Goal: Complete application form

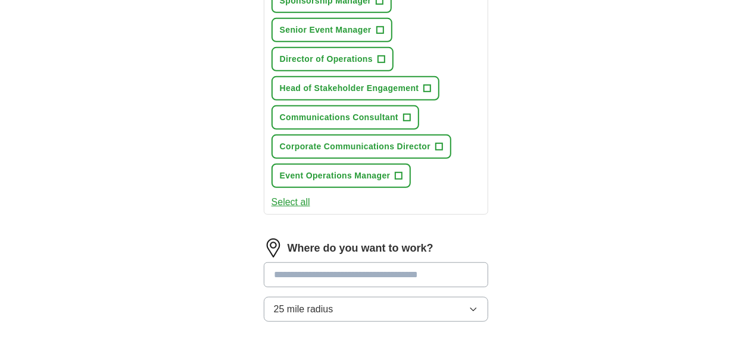
scroll to position [357, 0]
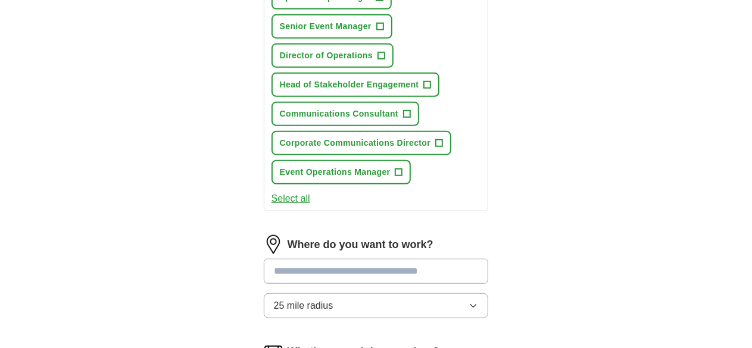
click at [478, 301] on icon "button" at bounding box center [473, 306] width 10 height 10
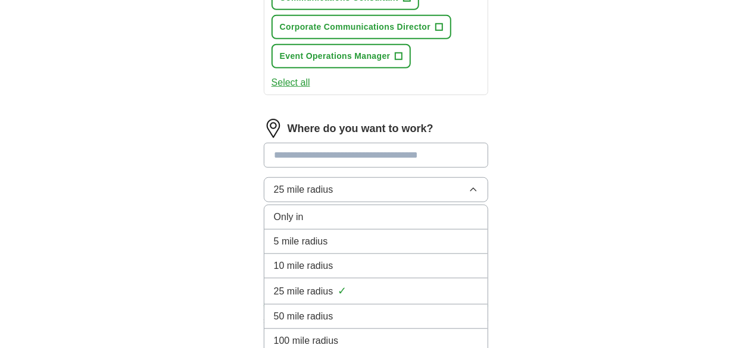
scroll to position [476, 0]
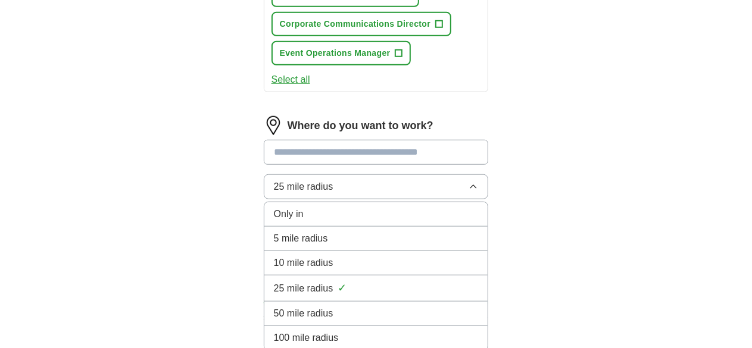
click at [284, 306] on span "50 mile radius" at bounding box center [304, 313] width 60 height 14
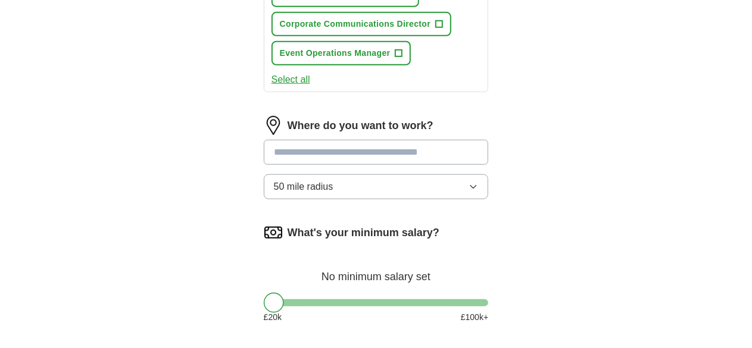
click at [269, 140] on input "text" at bounding box center [376, 152] width 225 height 25
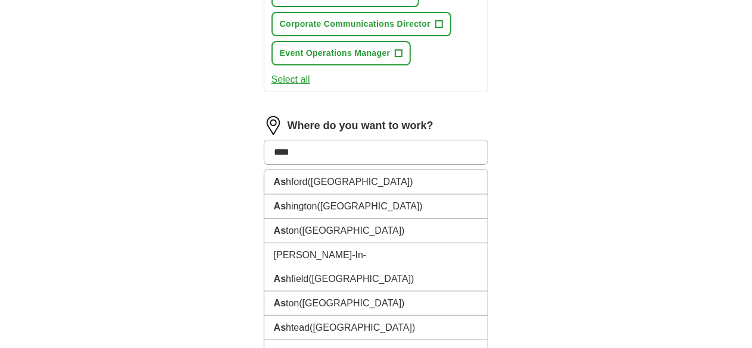
type input "*****"
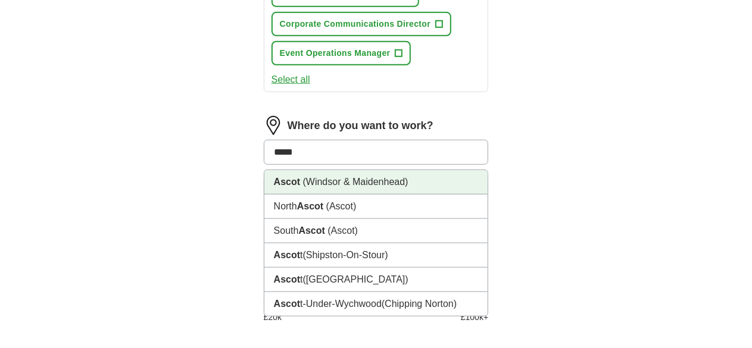
click at [303, 177] on span "(Windsor & Maidenhead)" at bounding box center [355, 182] width 105 height 10
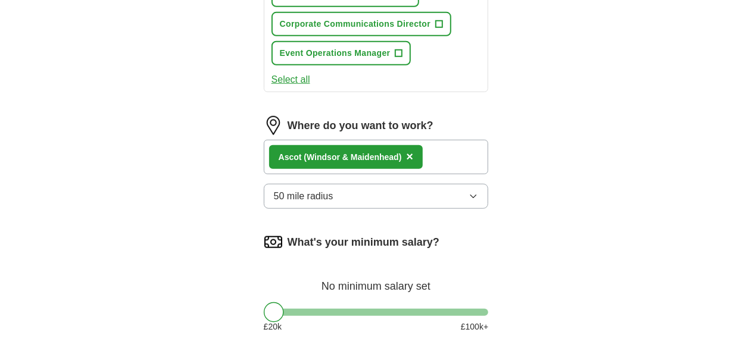
scroll to position [536, 0]
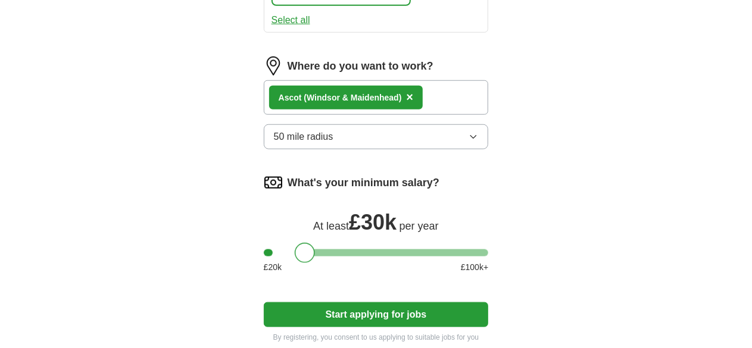
drag, startPoint x: 252, startPoint y: 208, endPoint x: 282, endPoint y: 210, distance: 29.9
click at [295, 243] on div at bounding box center [305, 253] width 20 height 20
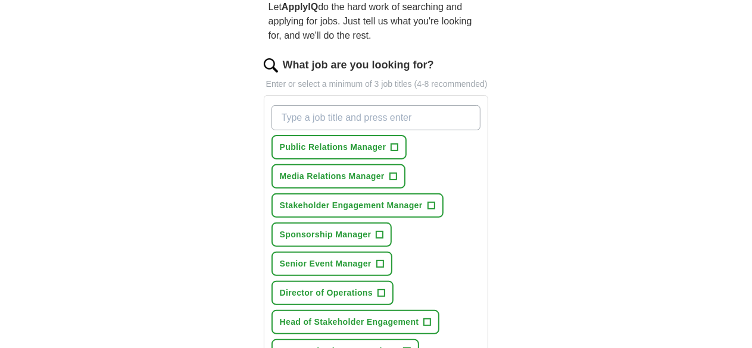
scroll to position [119, 0]
click at [279, 106] on input "What job are you looking for?" at bounding box center [375, 118] width 209 height 25
type input "golf"
click at [271, 106] on input "What job are you looking for?" at bounding box center [375, 118] width 209 height 25
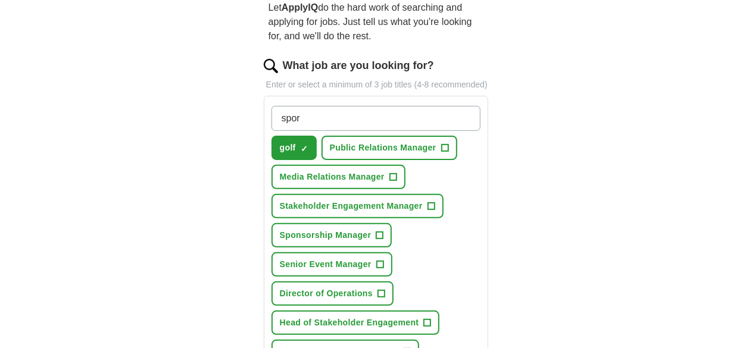
type input "sport"
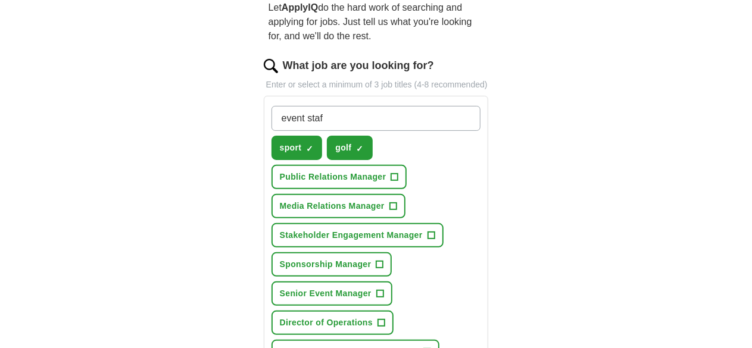
type input "event staff"
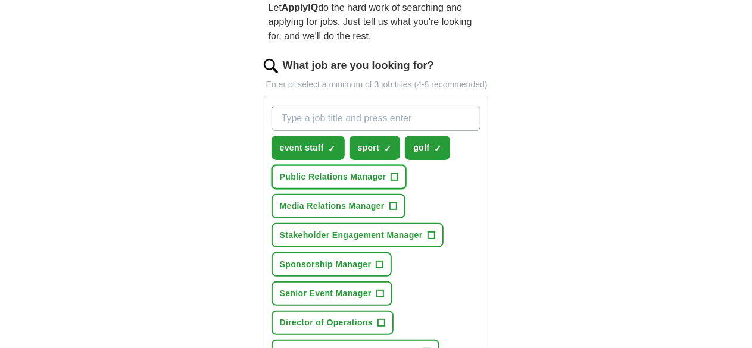
click at [391, 173] on span "+" at bounding box center [394, 178] width 7 height 10
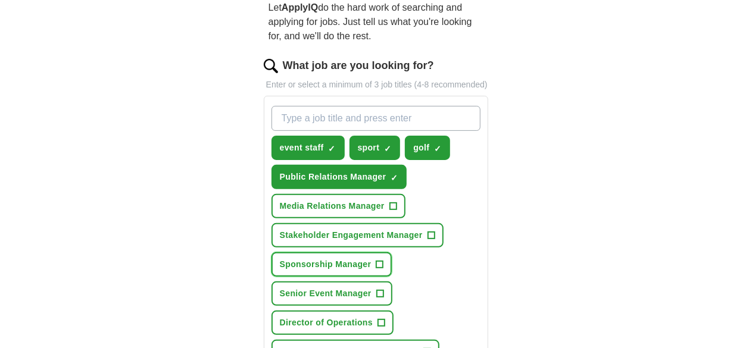
click at [323, 258] on span "Sponsorship Manager" at bounding box center [326, 264] width 92 height 12
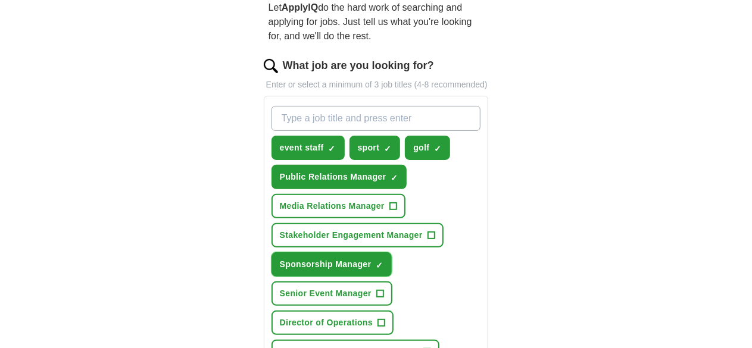
scroll to position [179, 0]
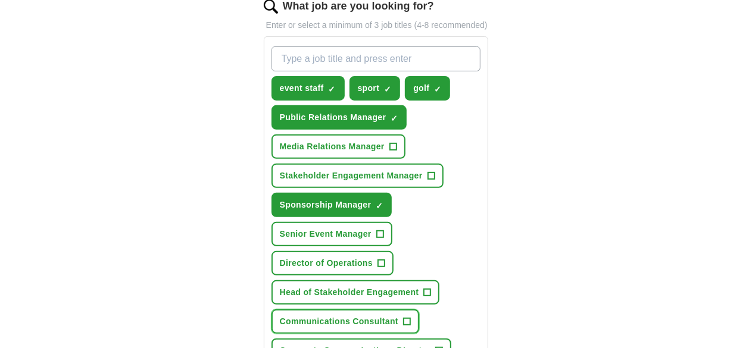
click at [333, 315] on span "Communications Consultant" at bounding box center [339, 321] width 118 height 12
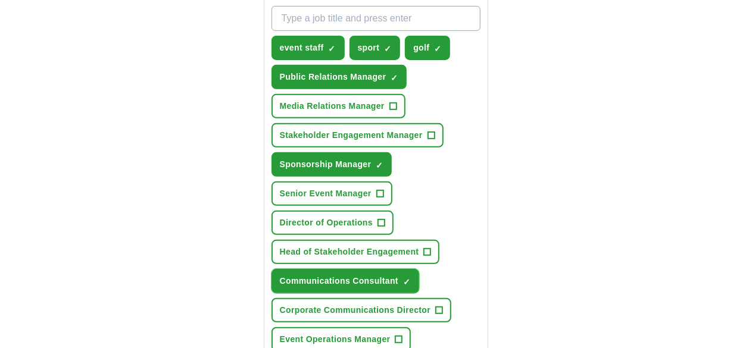
scroll to position [238, 0]
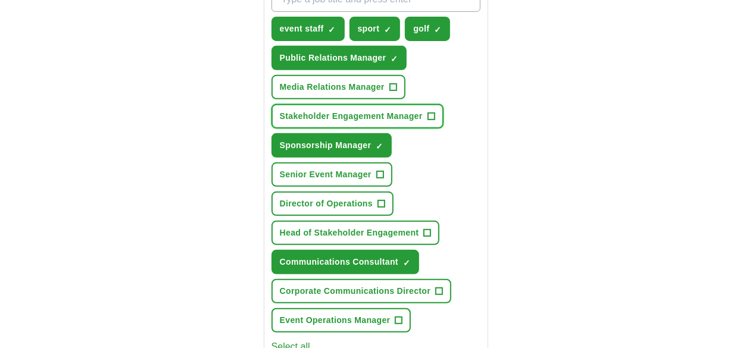
click at [321, 110] on span "Stakeholder Engagement Manager" at bounding box center [351, 116] width 143 height 12
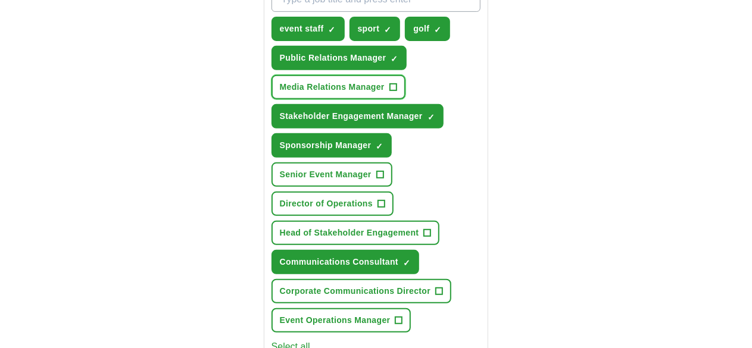
click at [314, 81] on span "Media Relations Manager" at bounding box center [332, 87] width 105 height 12
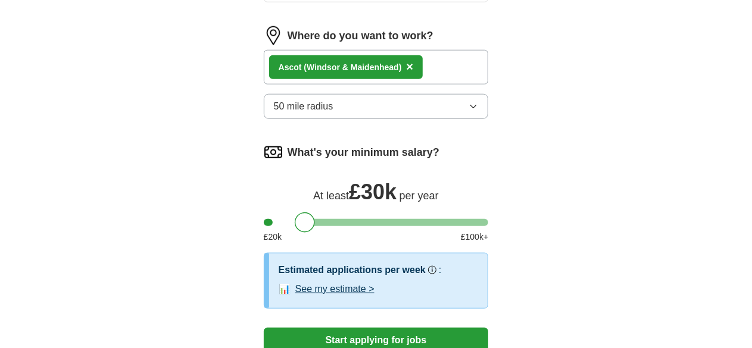
scroll to position [655, 0]
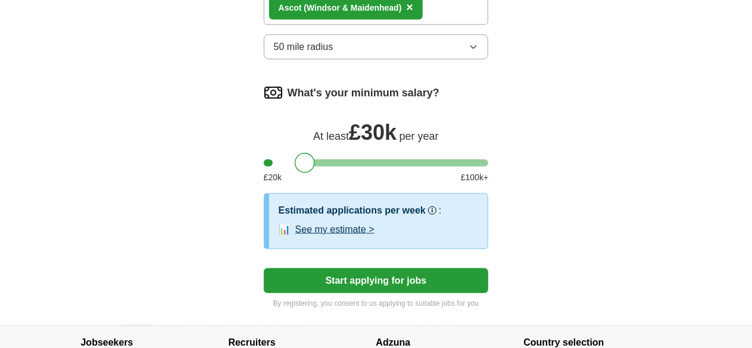
click at [382, 268] on button "Start applying for jobs" at bounding box center [376, 280] width 225 height 25
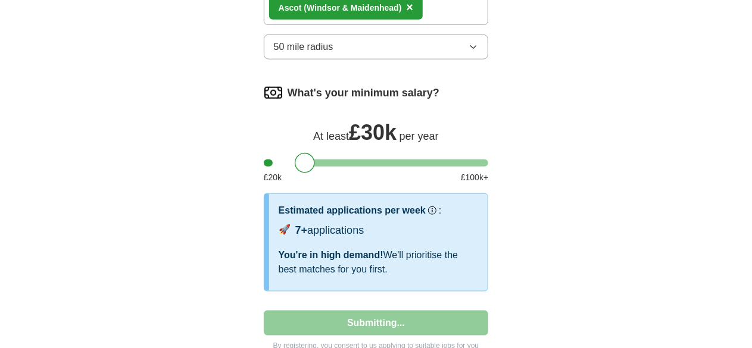
select select "**"
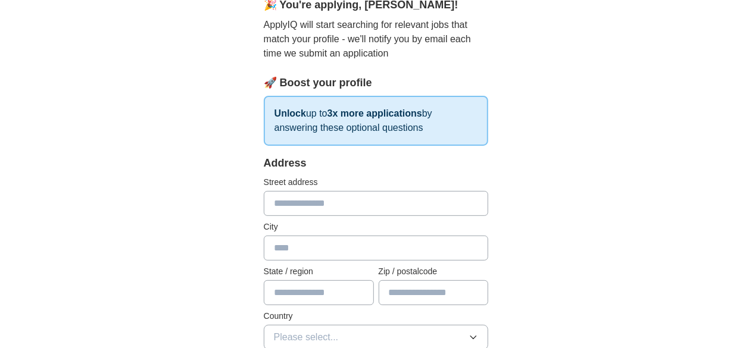
scroll to position [119, 0]
click at [278, 204] on input "text" at bounding box center [376, 202] width 225 height 25
type input "**********"
type input "*****"
type input "*******"
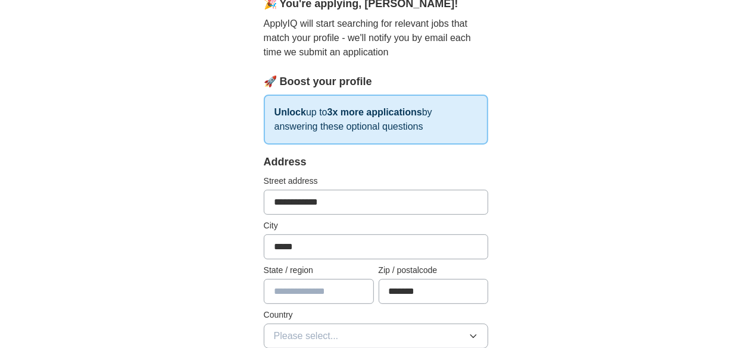
click at [276, 292] on input "text" at bounding box center [319, 291] width 110 height 25
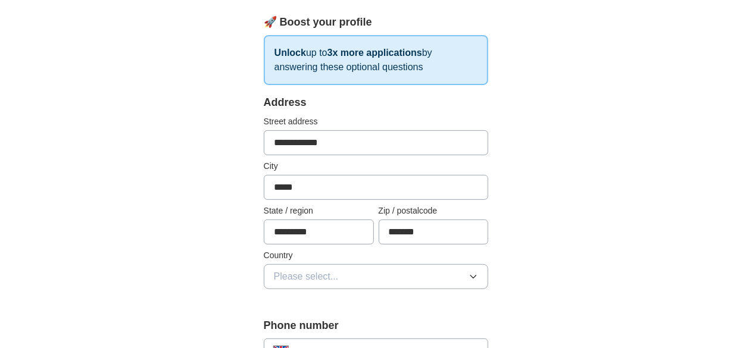
type input "*********"
click at [484, 277] on button "Please select..." at bounding box center [376, 276] width 225 height 25
click at [342, 305] on div "[GEOGRAPHIC_DATA]" at bounding box center [376, 304] width 205 height 14
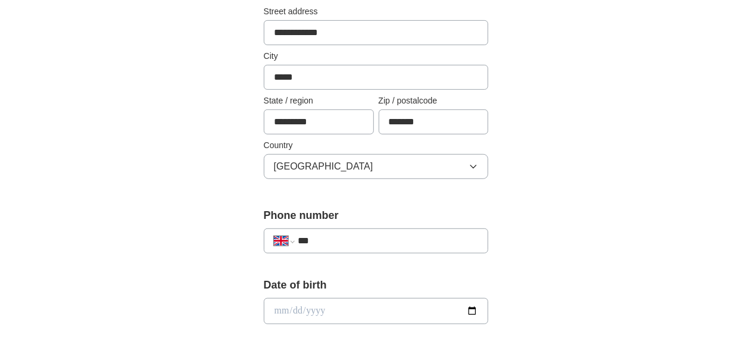
scroll to position [298, 0]
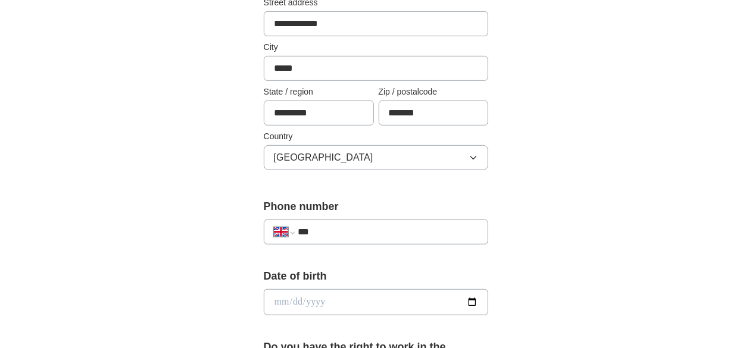
click at [308, 231] on input "***" at bounding box center [388, 232] width 181 height 14
type input "**********"
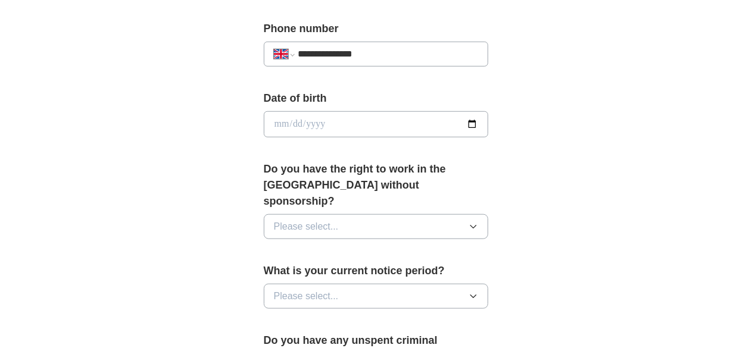
scroll to position [476, 0]
click at [448, 214] on button "Please select..." at bounding box center [376, 226] width 225 height 25
click at [324, 246] on div "Yes" at bounding box center [376, 253] width 205 height 14
click at [333, 283] on button "Please select..." at bounding box center [376, 295] width 225 height 25
click at [327, 316] on div "None" at bounding box center [376, 323] width 205 height 14
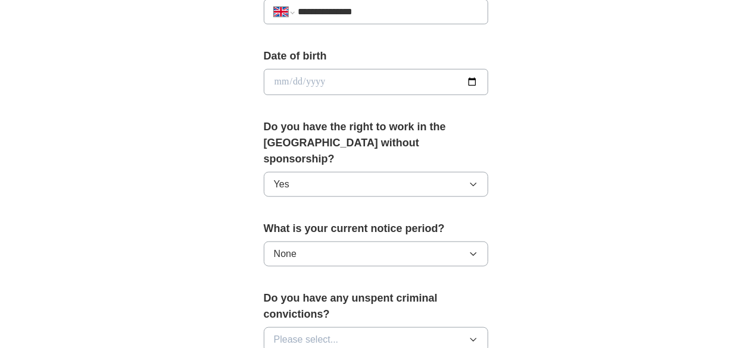
scroll to position [536, 0]
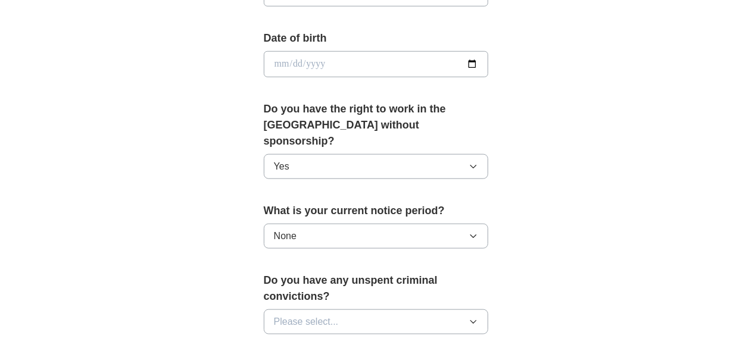
click at [340, 309] on button "Please select..." at bounding box center [376, 321] width 225 height 25
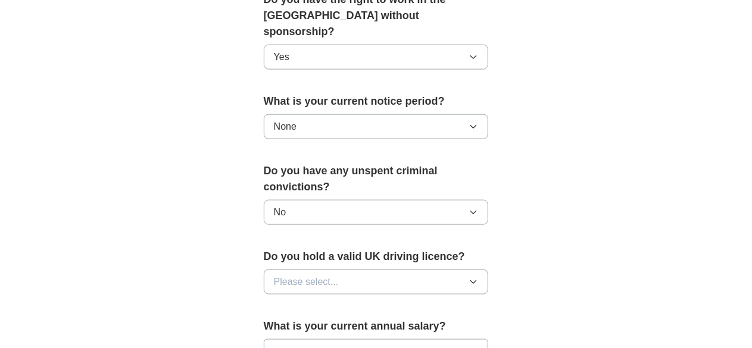
scroll to position [655, 0]
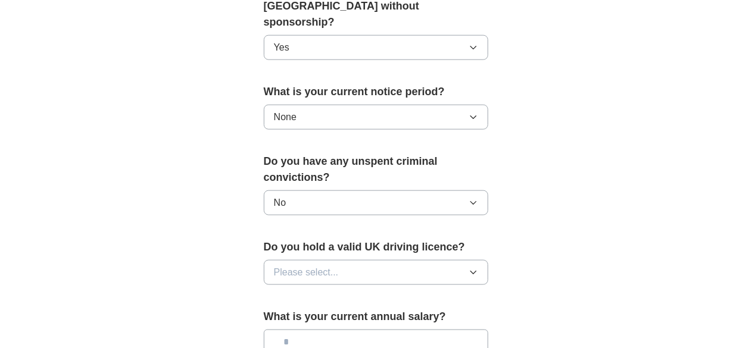
click at [408, 260] on button "Please select..." at bounding box center [376, 272] width 225 height 25
click at [280, 293] on div "Yes" at bounding box center [376, 300] width 205 height 14
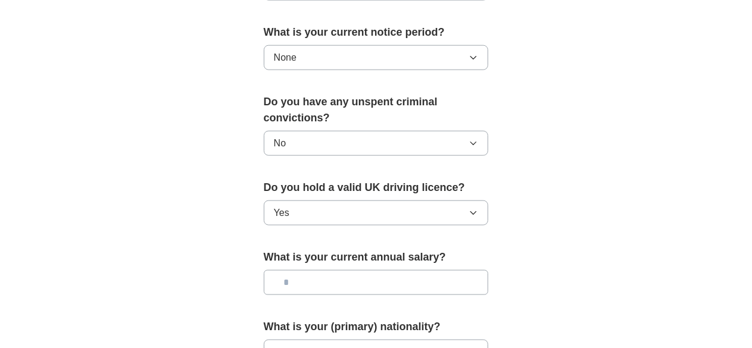
click at [343, 270] on input "text" at bounding box center [376, 282] width 225 height 25
click at [301, 345] on span "Please select..." at bounding box center [306, 352] width 65 height 14
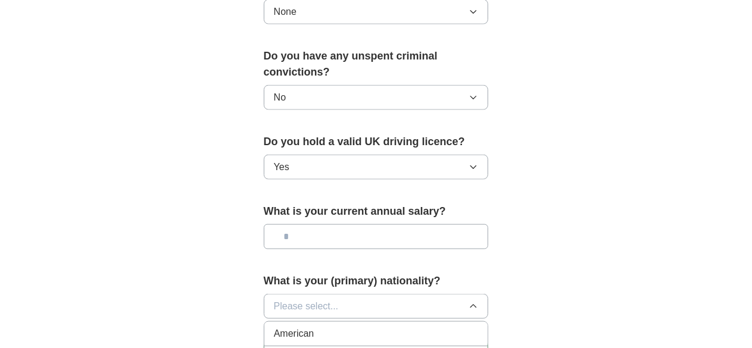
scroll to position [833, 0]
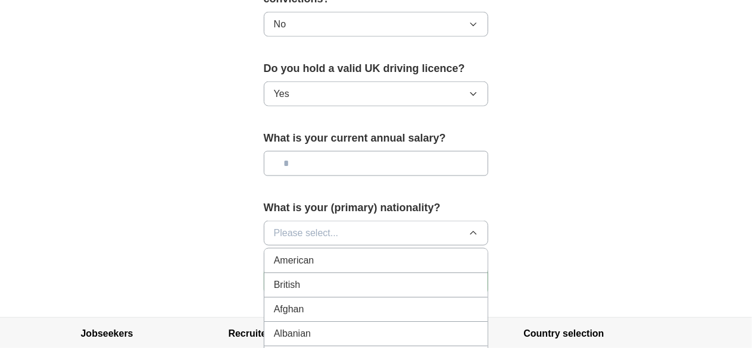
click at [430, 278] on div "British" at bounding box center [376, 285] width 205 height 14
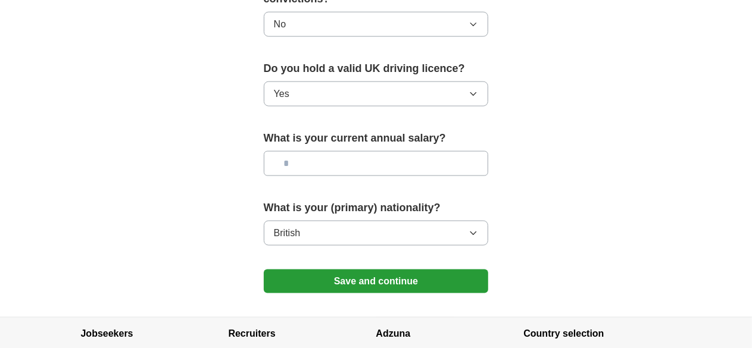
scroll to position [774, 0]
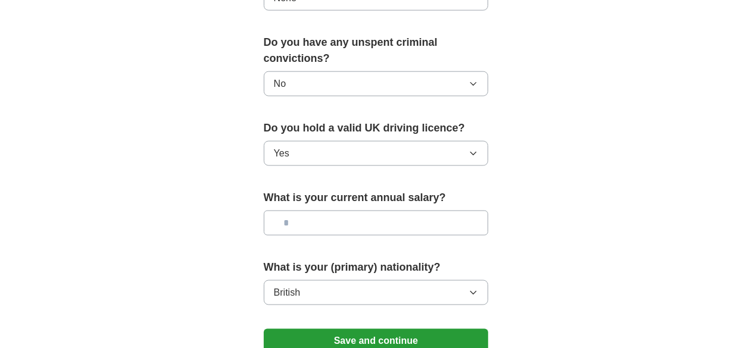
click at [279, 211] on input "text" at bounding box center [376, 223] width 225 height 25
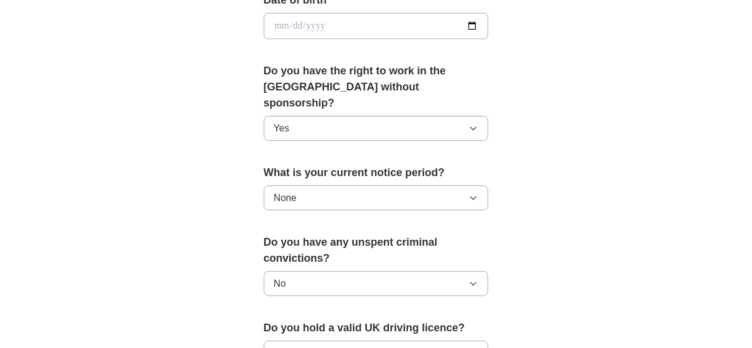
scroll to position [536, 0]
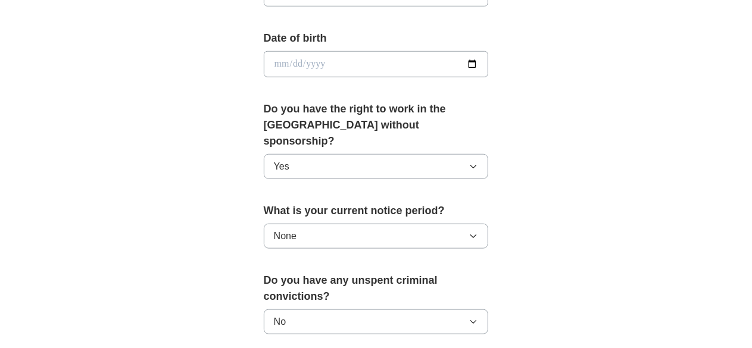
click at [264, 64] on input "date" at bounding box center [376, 64] width 225 height 26
click at [489, 62] on input "date" at bounding box center [376, 64] width 225 height 26
type input "**********"
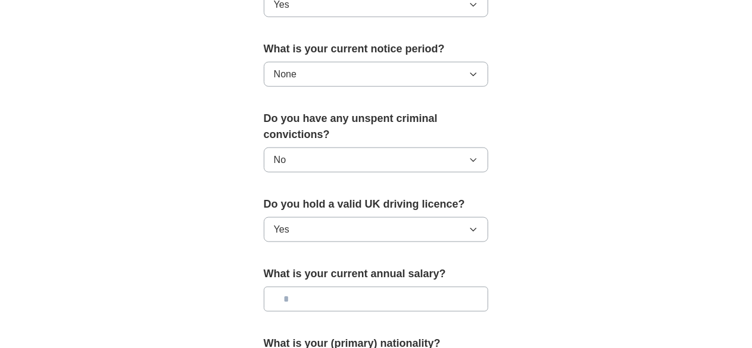
scroll to position [714, 0]
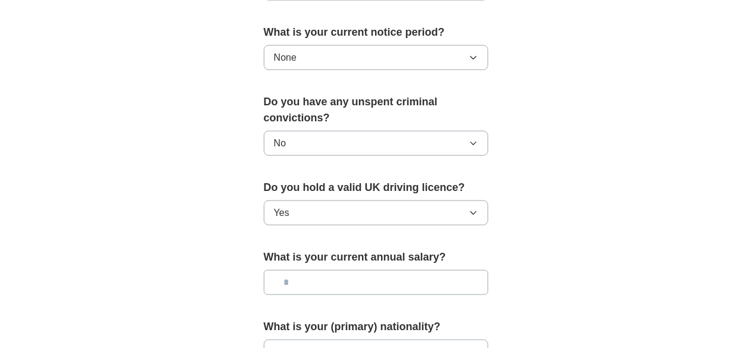
click at [302, 270] on input "text" at bounding box center [376, 282] width 225 height 25
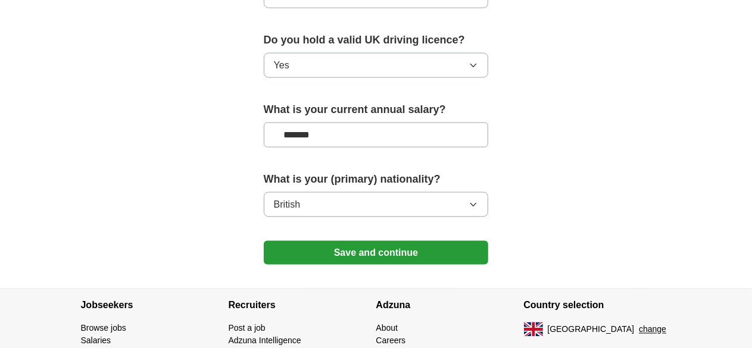
scroll to position [893, 0]
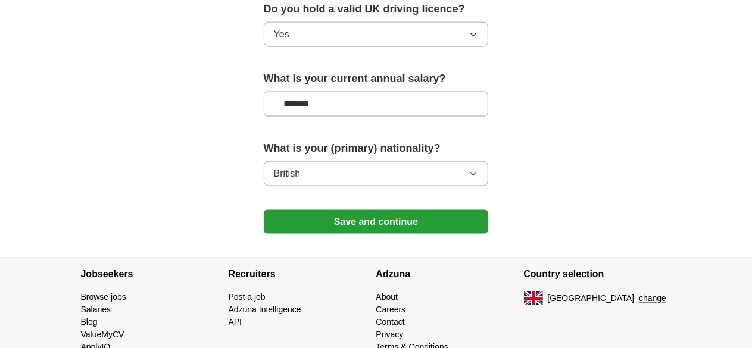
type input "*******"
click at [384, 210] on button "Save and continue" at bounding box center [376, 222] width 225 height 24
